Goal: Task Accomplishment & Management: Use online tool/utility

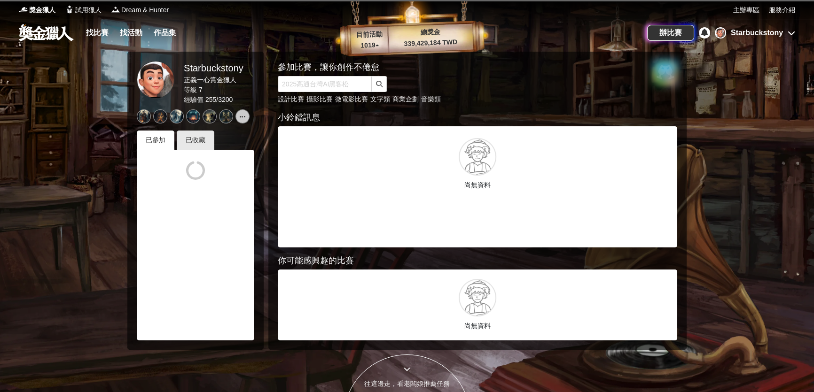
click at [575, 31] on div "Starbuckstony" at bounding box center [757, 32] width 52 height 11
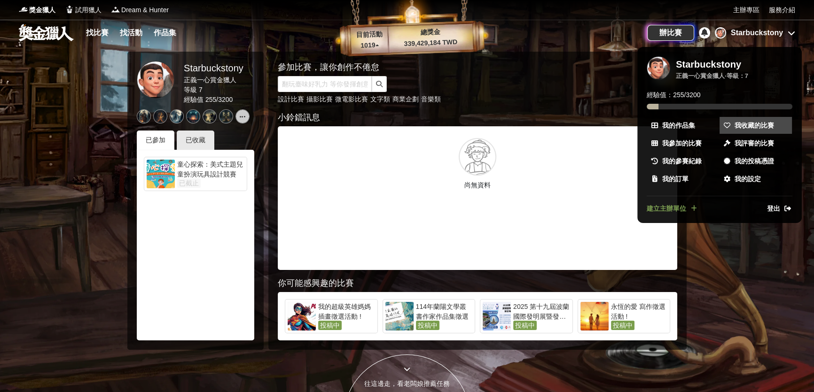
click at [575, 121] on span "我收藏的比賽" at bounding box center [753, 126] width 39 height 10
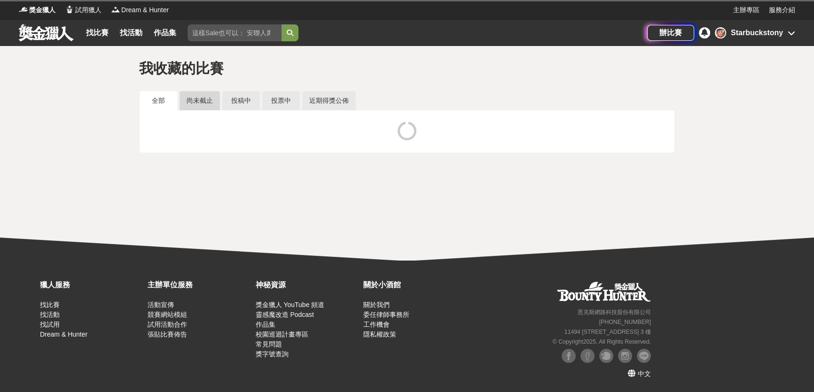
click at [201, 101] on link "尚未截止" at bounding box center [199, 100] width 40 height 19
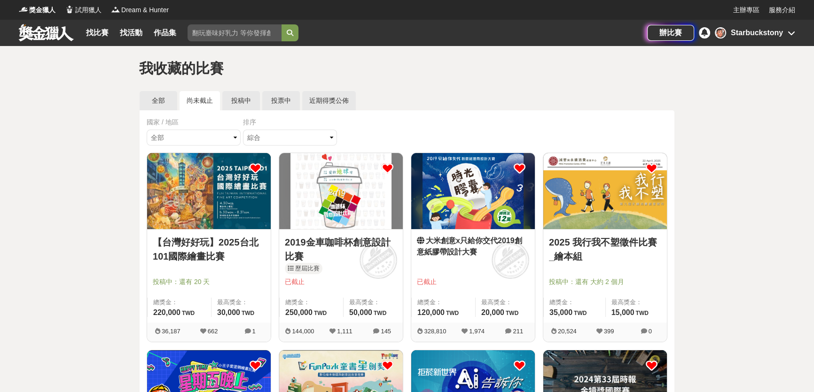
click at [196, 99] on link "尚未截止" at bounding box center [199, 100] width 40 height 19
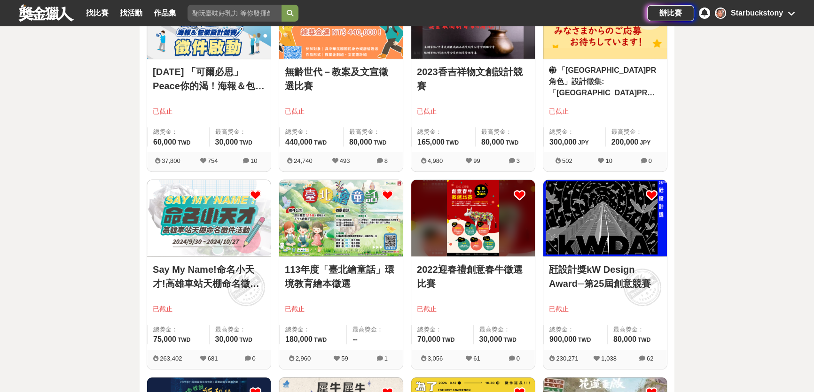
scroll to position [854, 0]
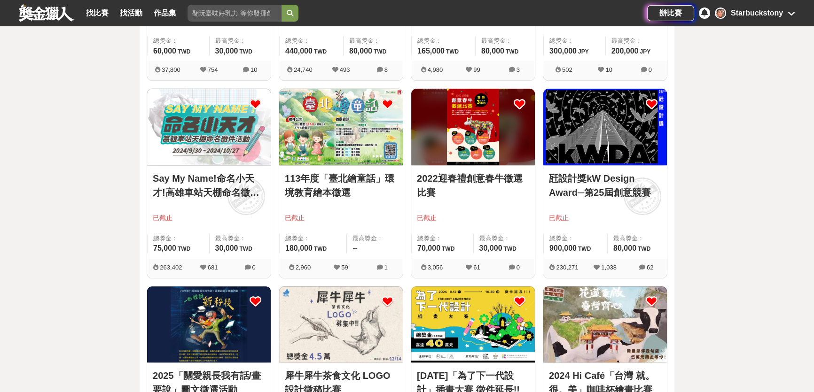
click at [257, 103] on icon at bounding box center [255, 104] width 12 height 12
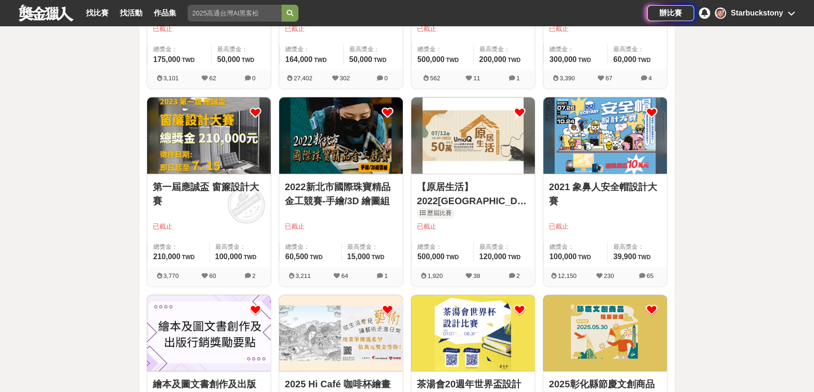
scroll to position [1537, 0]
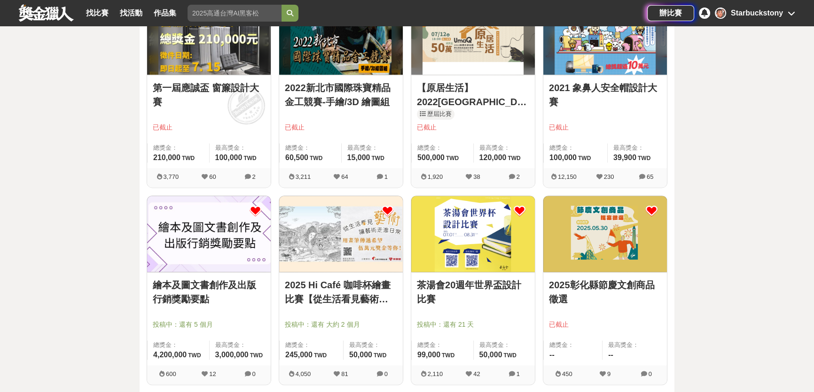
click at [467, 233] on img at bounding box center [473, 234] width 124 height 76
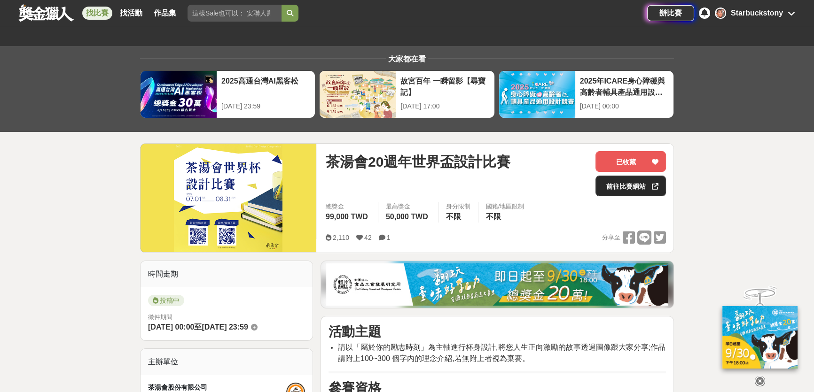
click at [575, 186] on link "前往比賽網站" at bounding box center [630, 186] width 70 height 21
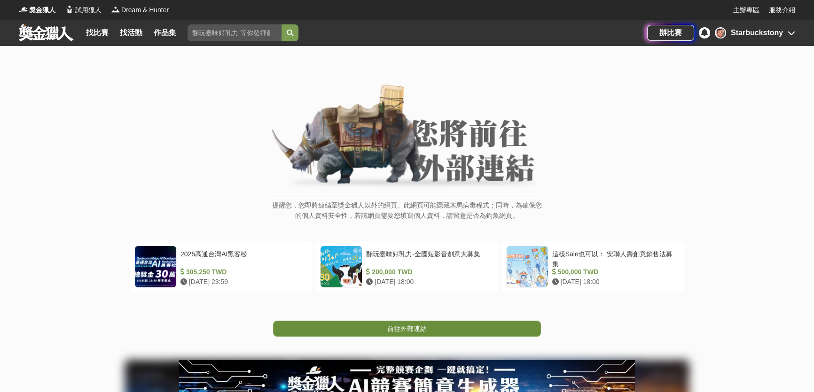
click at [390, 333] on span "前往外部連結" at bounding box center [406, 329] width 39 height 8
